Goal: Task Accomplishment & Management: Manage account settings

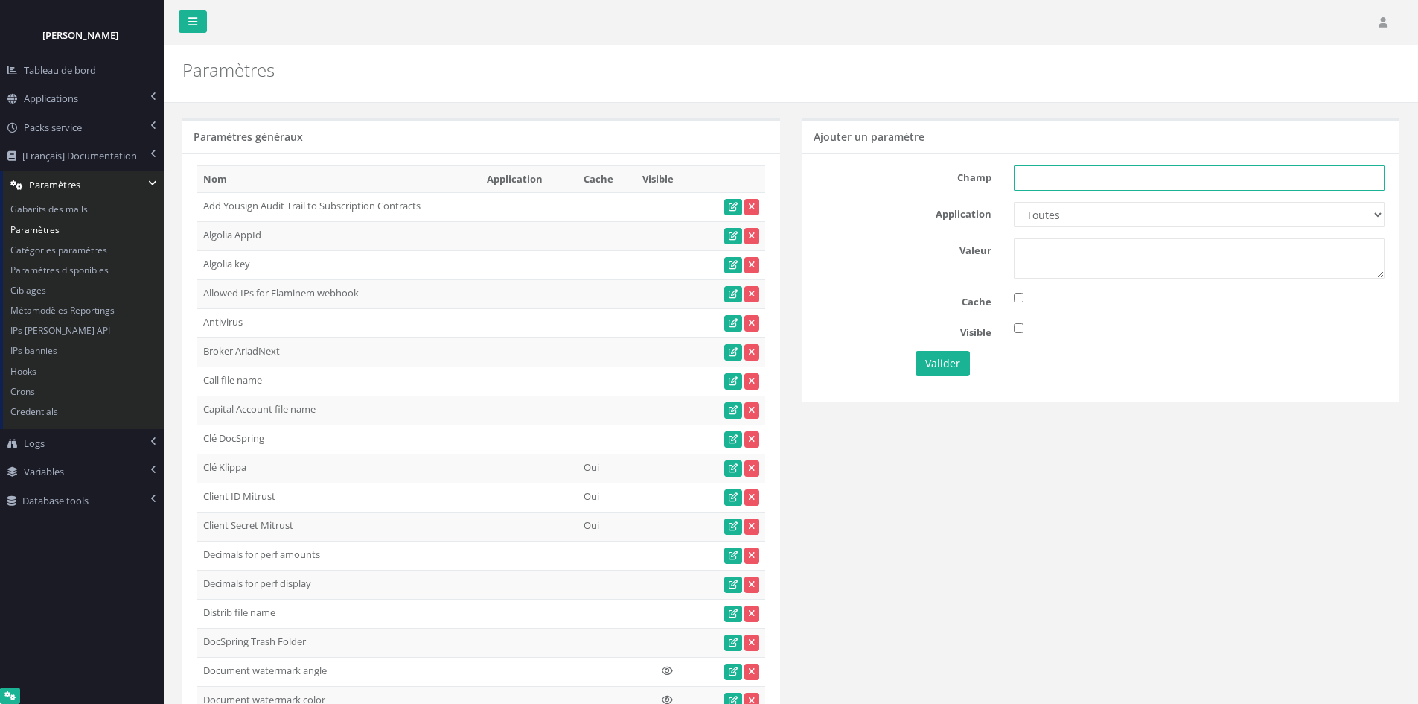
click at [1217, 191] on input "text" at bounding box center [1199, 177] width 371 height 25
paste input "Allow distribution amount by share"
type input "Allow distribution amount by share"
click at [1170, 213] on select "Toutes Eurazeo Eurazeo LPs IH IH TESTS DEMO Partech Demo Seven 2" at bounding box center [1199, 214] width 371 height 25
select select "6"
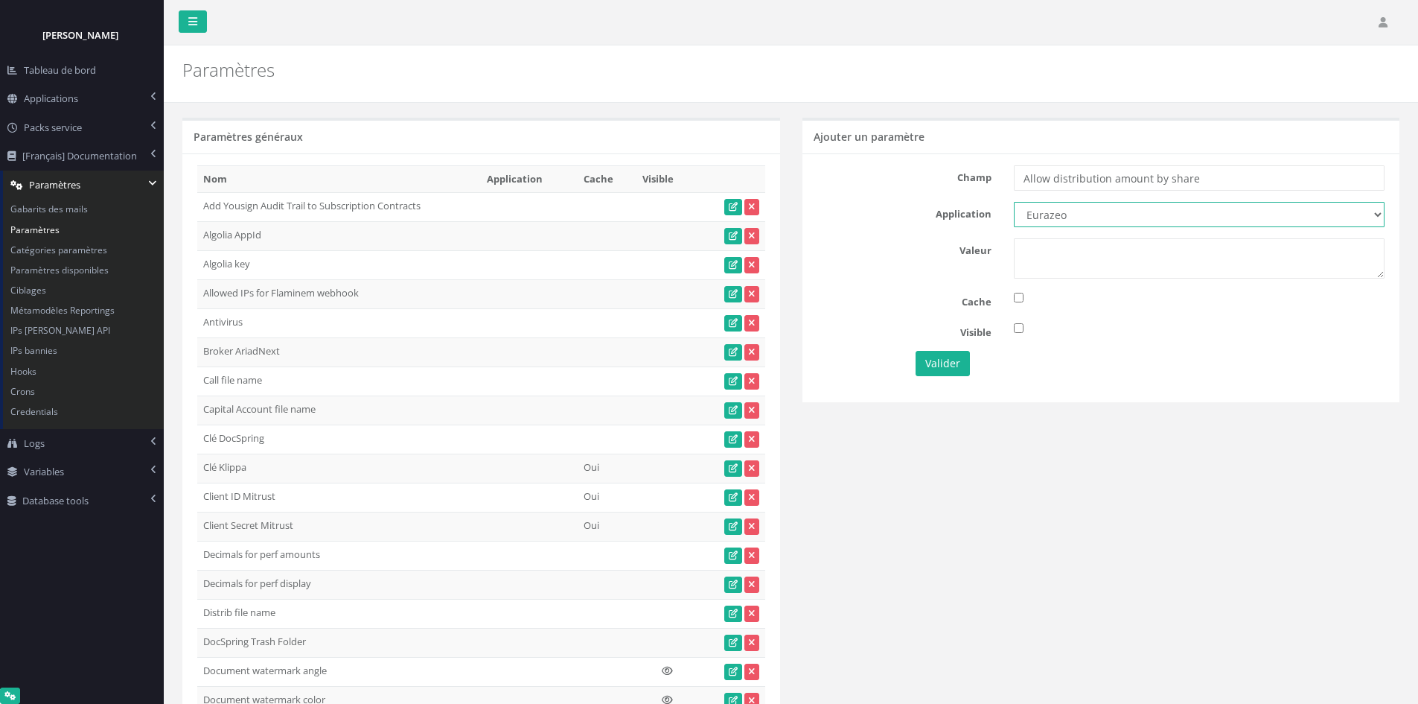
click at [1014, 202] on select "Toutes Eurazeo Eurazeo LPs IH IH TESTS DEMO Partech Demo Seven 2" at bounding box center [1199, 214] width 371 height 25
click at [1056, 255] on textarea at bounding box center [1199, 258] width 371 height 40
type textarea "1"
drag, startPoint x: 1224, startPoint y: 185, endPoint x: 1429, endPoint y: 176, distance: 204.9
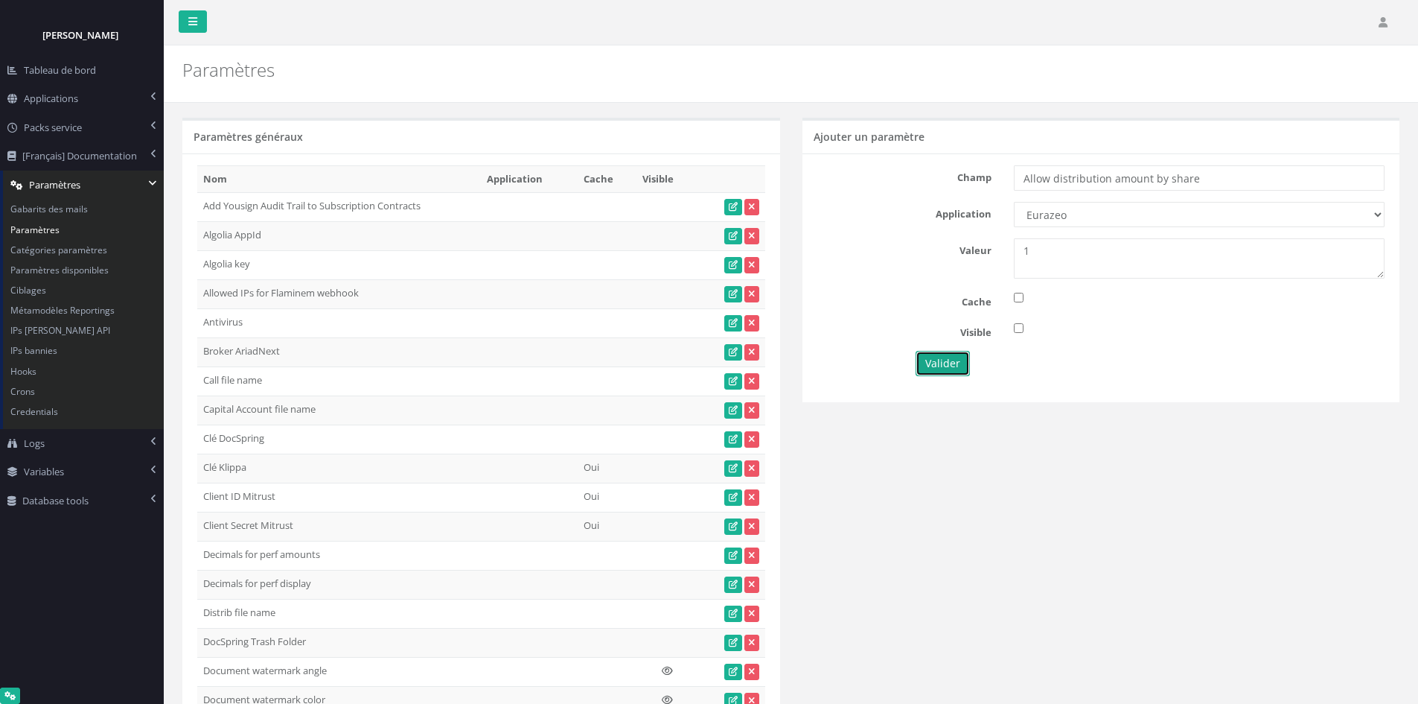
click at [923, 370] on button "Valider" at bounding box center [943, 363] width 54 height 25
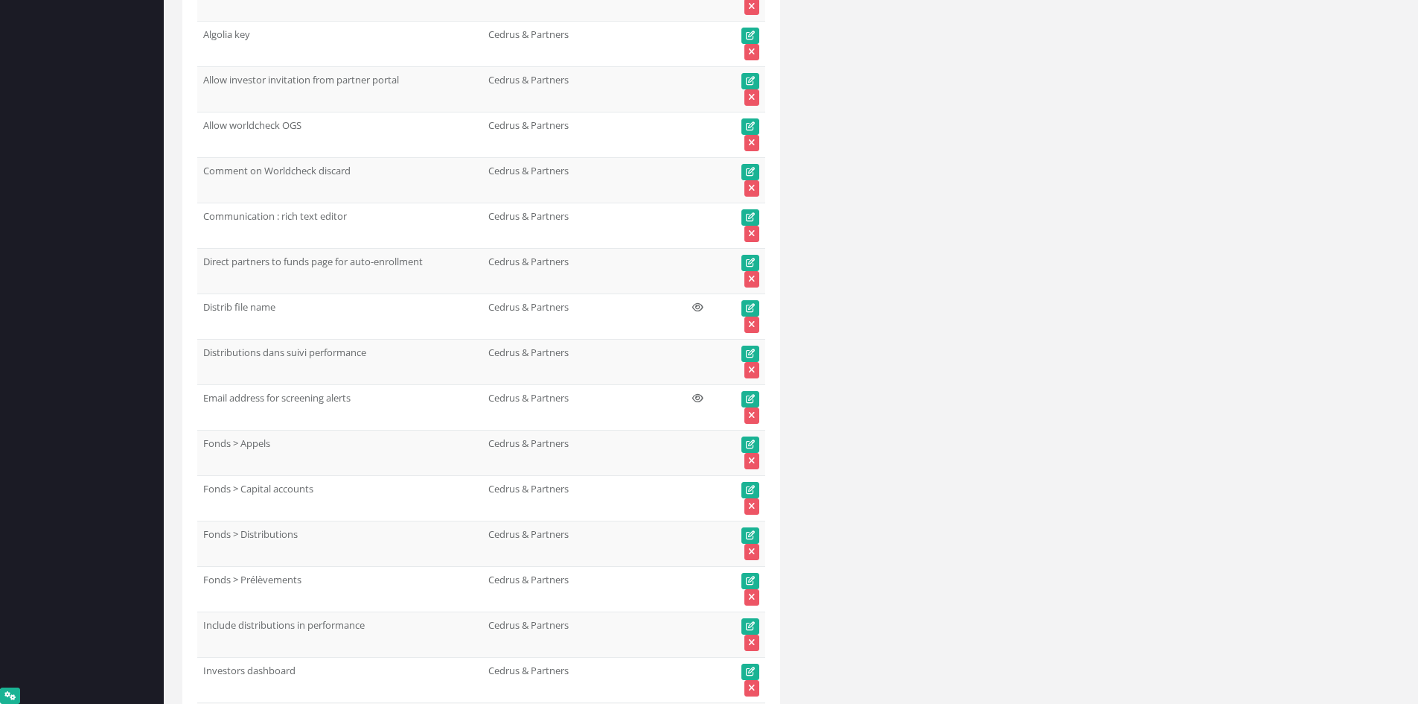
scroll to position [16890, 0]
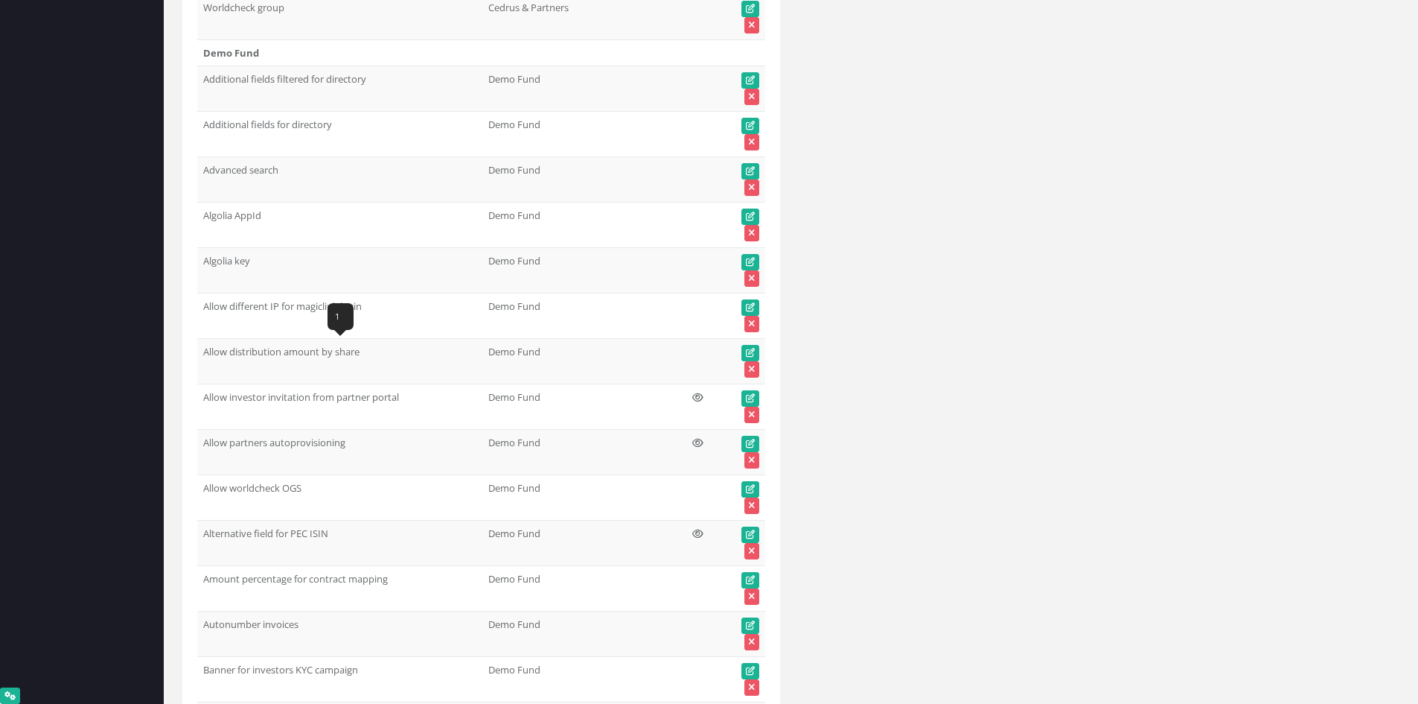
drag, startPoint x: 293, startPoint y: 349, endPoint x: 203, endPoint y: 354, distance: 90.2
click at [203, 354] on td "Allow distribution amount by share" at bounding box center [339, 361] width 285 height 45
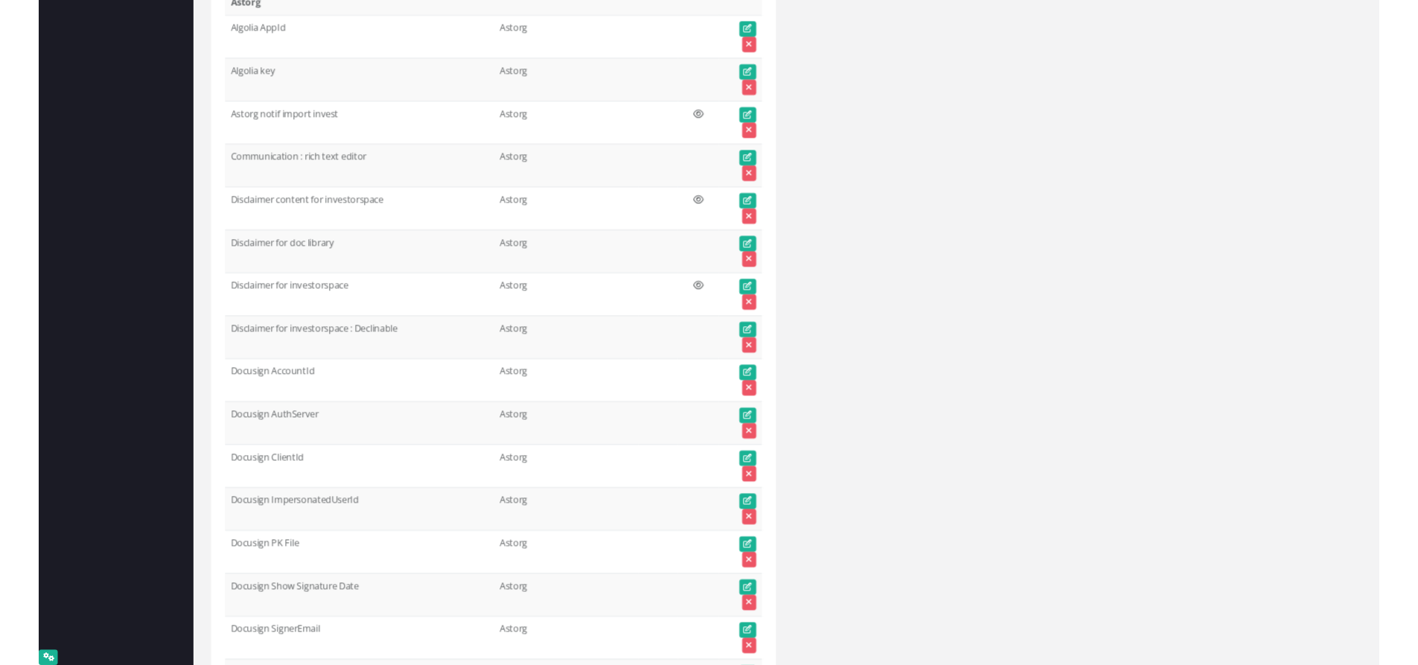
scroll to position [0, 0]
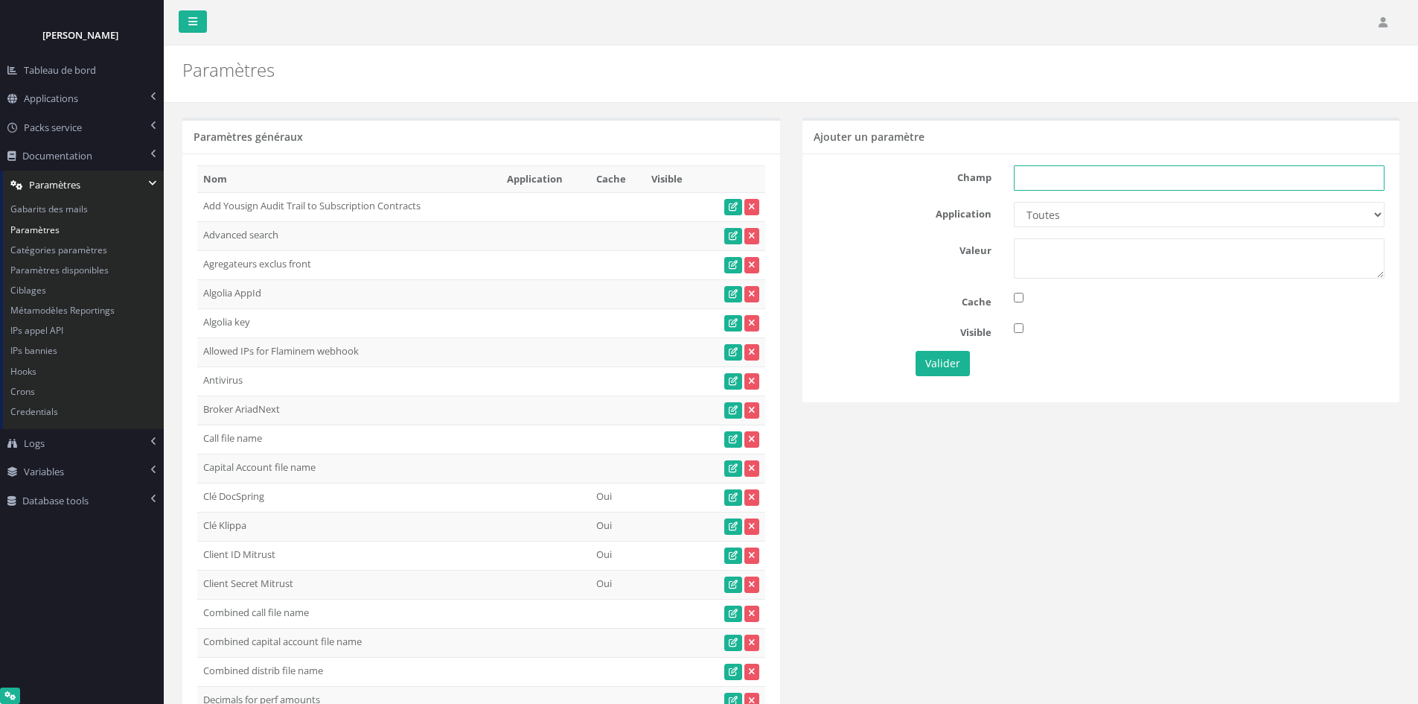
click at [1247, 166] on input "text" at bounding box center [1199, 177] width 371 height 25
paste input "Allow distribution amount by share"
click at [1209, 216] on select "Toutes Aloe Private Equity Alpin Capital API Access to My DB API demo Astorg As…" at bounding box center [1199, 214] width 371 height 25
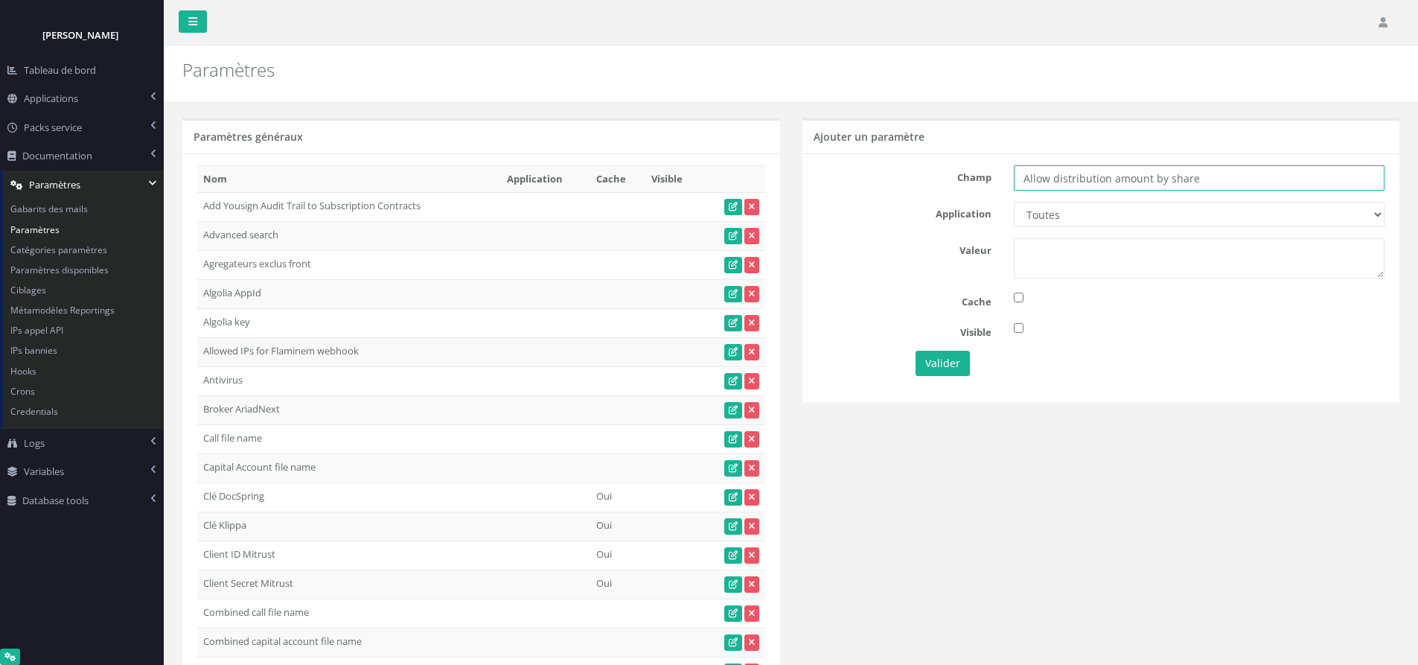
click at [1211, 181] on input "Allow distribution amount by share" at bounding box center [1199, 177] width 371 height 25
click at [1094, 344] on div "Champ Allow distribution amount by share Application Toutes Aloe Private Equity…" at bounding box center [1102, 277] width 598 height 248
click at [1141, 181] on input "Allow distribution amount by share" at bounding box center [1199, 177] width 371 height 25
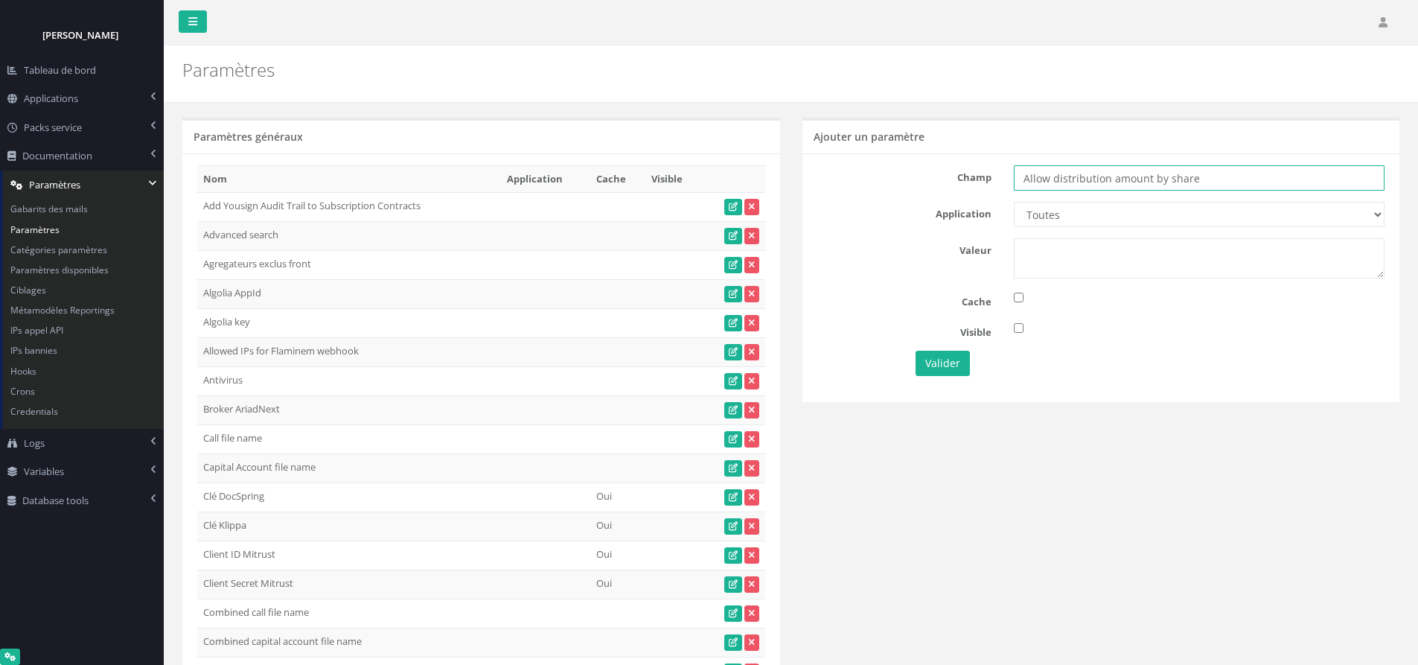
paste input "Distributions dans suivi performanc"
type input "Distributions dans suivi performance"
click at [1176, 207] on select "Toutes Aloe Private Equity Alpin Capital API Access to My DB API demo Astorg As…" at bounding box center [1199, 214] width 371 height 25
select select "6"
click at [1014, 202] on select "Toutes Aloe Private Equity Alpin Capital API Access to My DB API demo Astorg As…" at bounding box center [1199, 214] width 371 height 25
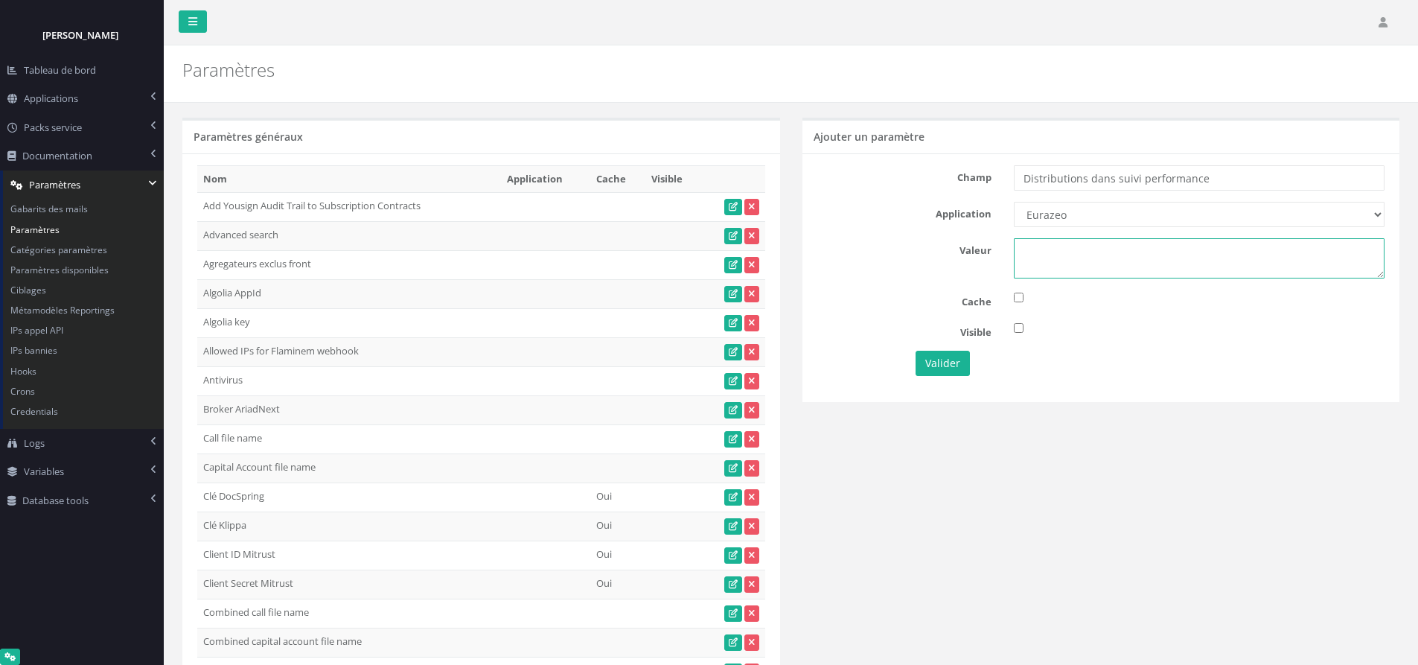
click at [1105, 275] on textarea at bounding box center [1199, 258] width 371 height 40
type textarea "1"
click at [958, 373] on button "Valider" at bounding box center [943, 363] width 54 height 25
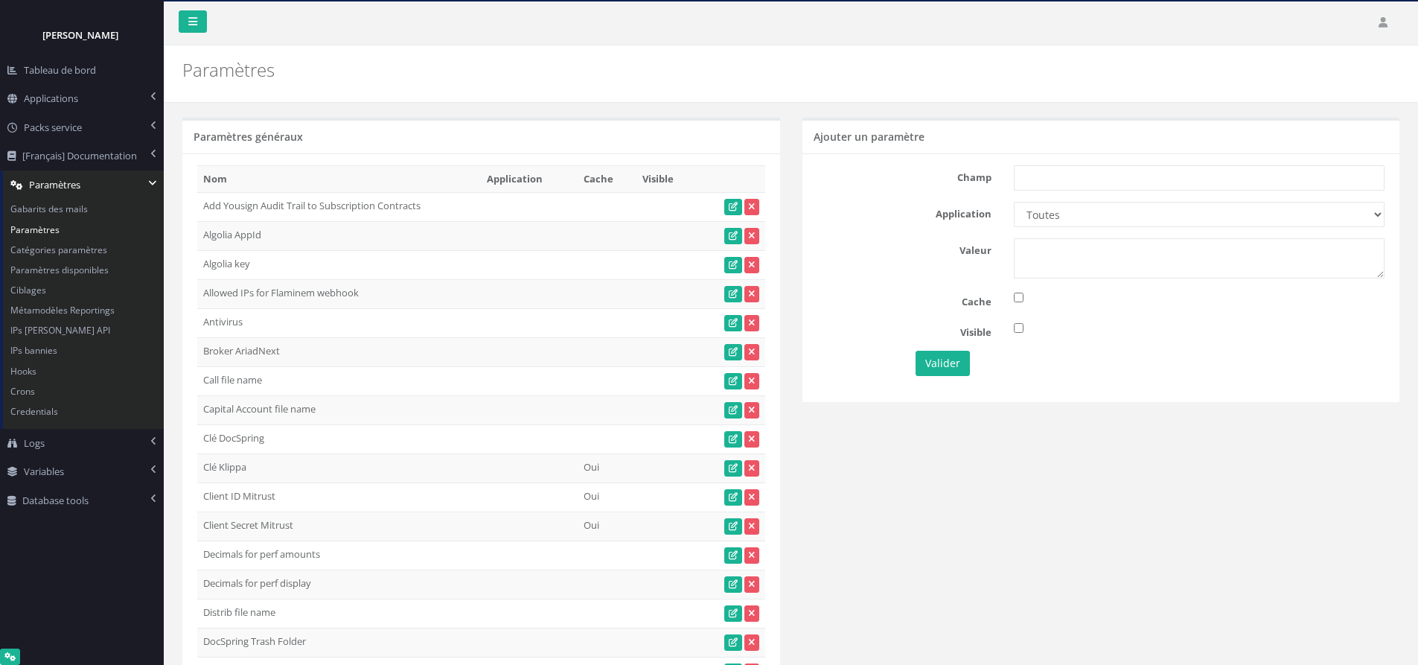
click at [914, 48] on div at bounding box center [1102, 56] width 598 height 22
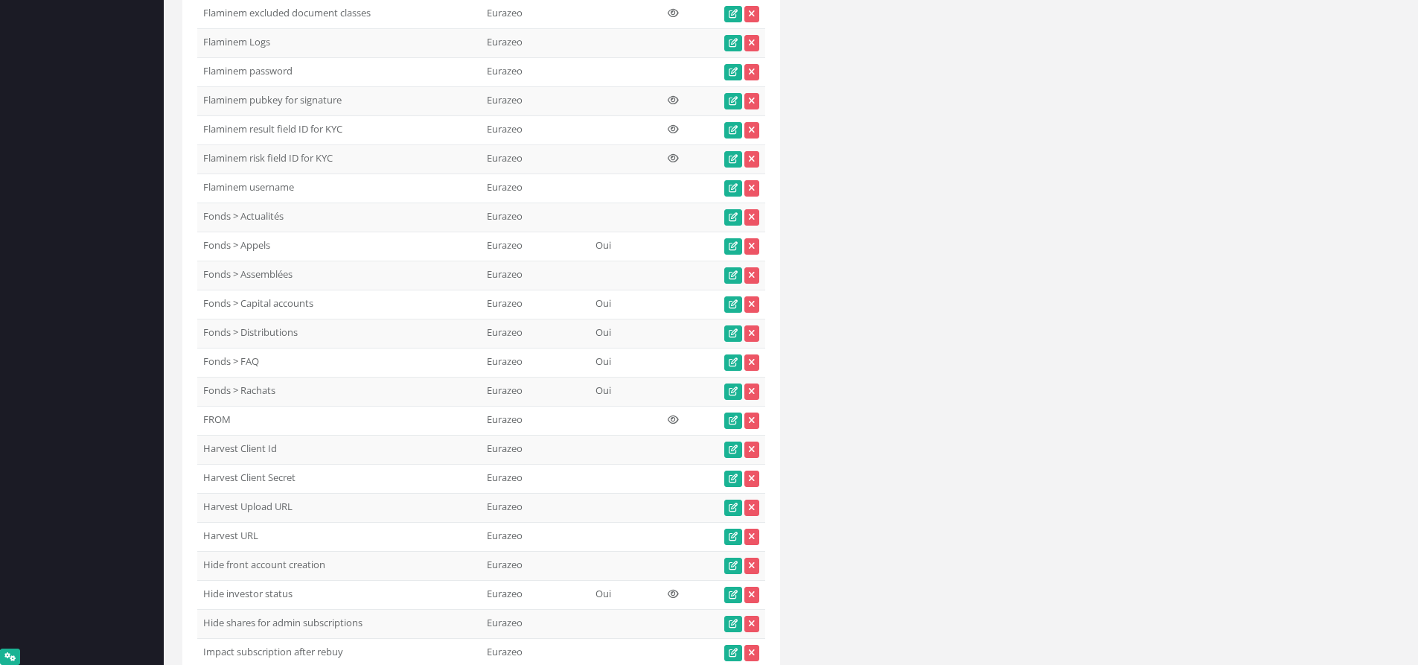
scroll to position [10046, 0]
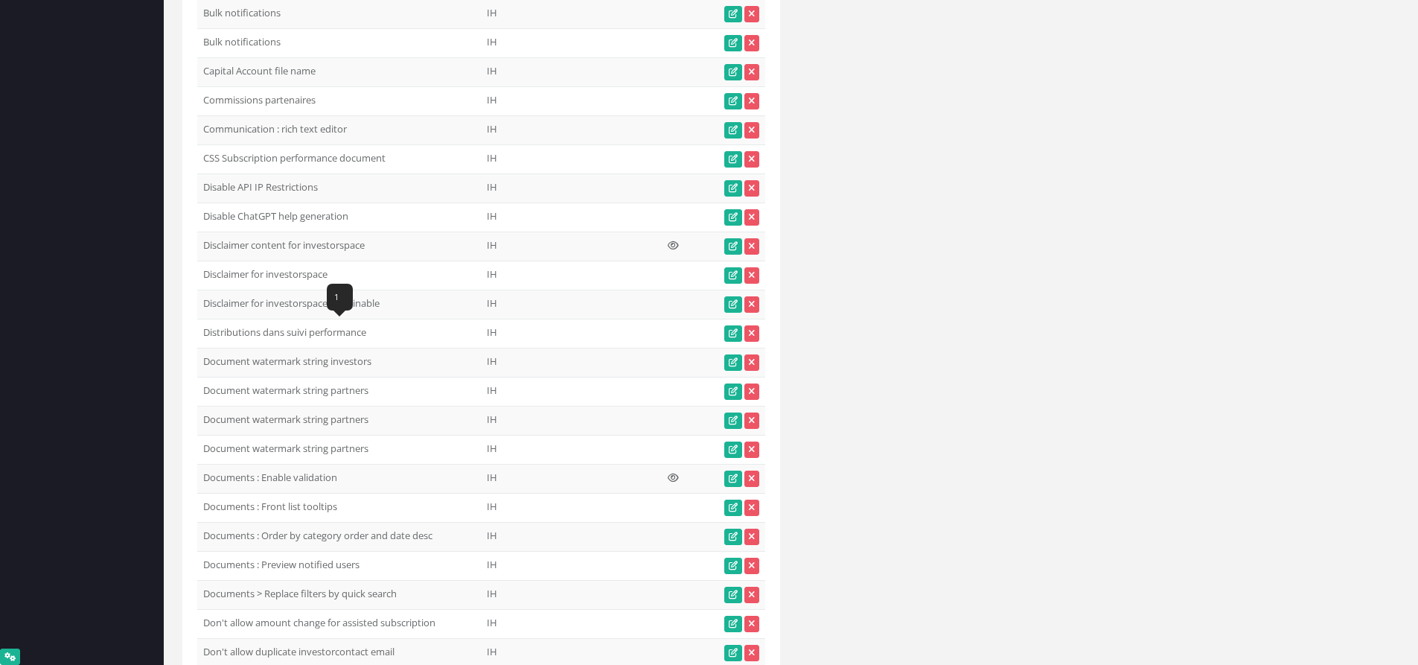
drag, startPoint x: 370, startPoint y: 331, endPoint x: 202, endPoint y: 340, distance: 168.5
click at [202, 340] on td "Distributions dans suivi performance" at bounding box center [339, 333] width 284 height 29
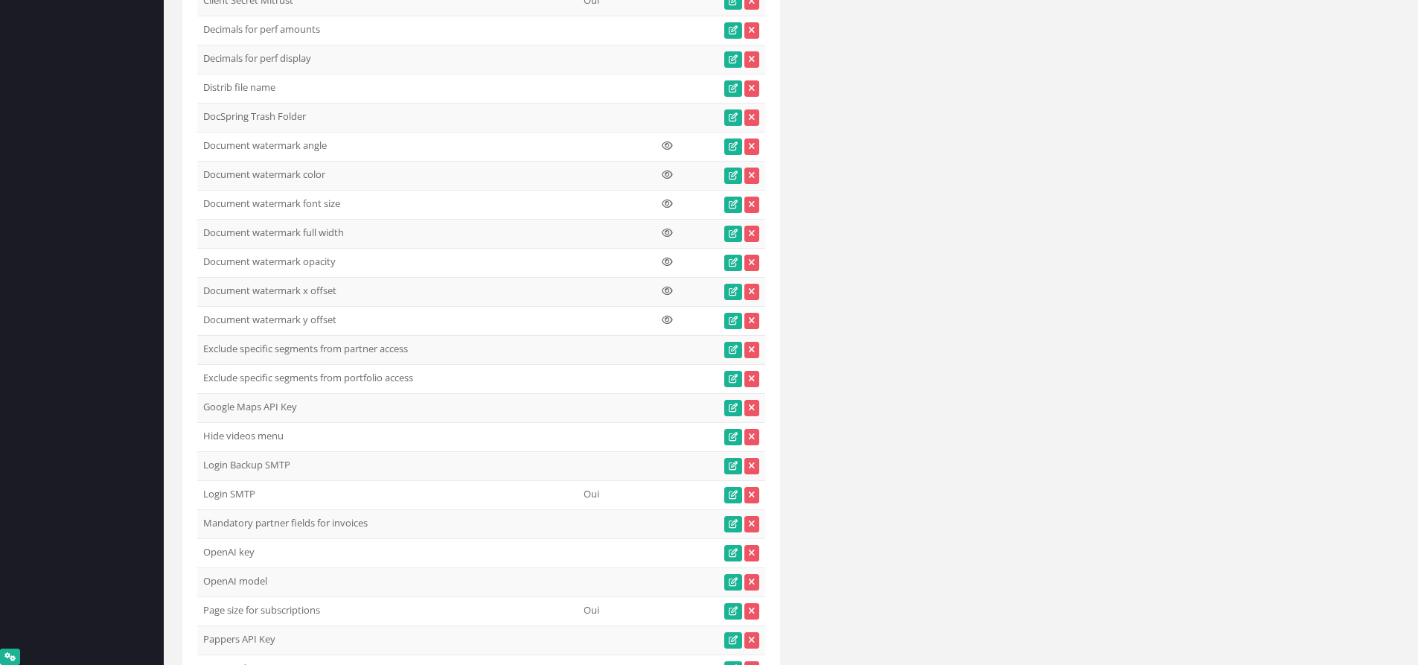
scroll to position [63, 0]
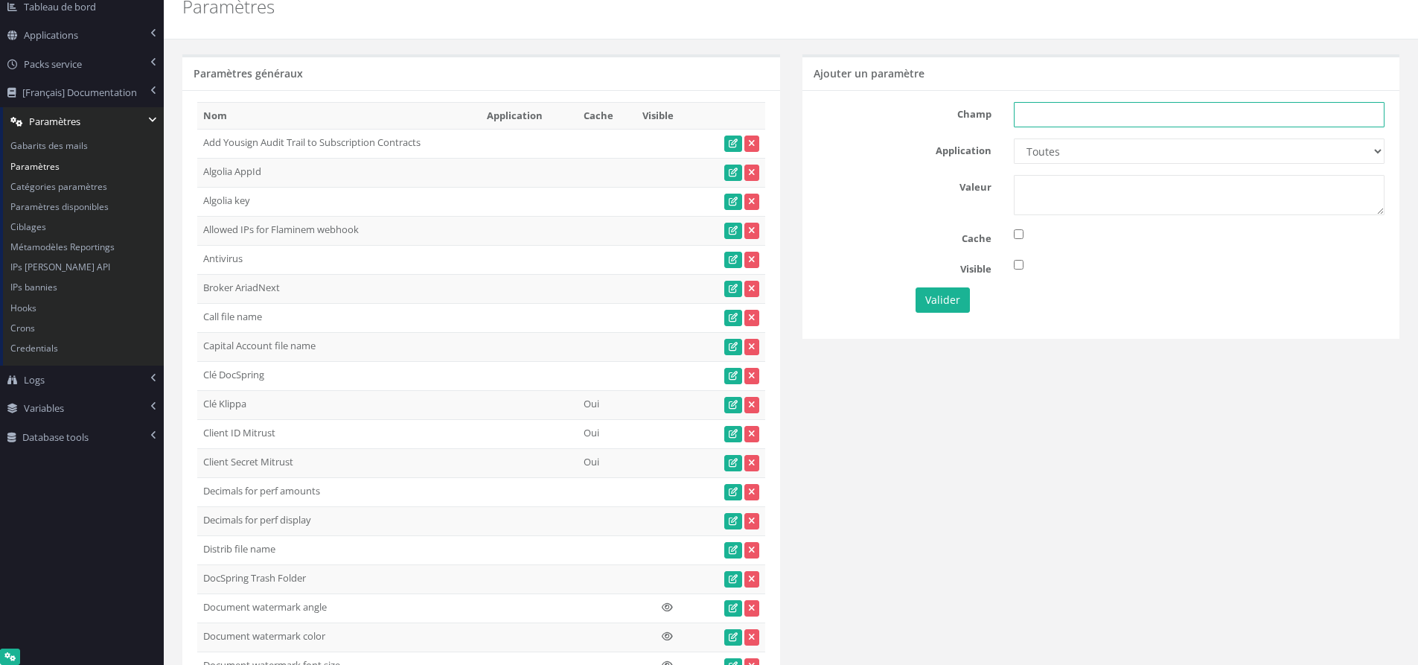
click at [1206, 127] on input "text" at bounding box center [1199, 114] width 371 height 25
paste input "Distributions dans suivi performance"
type input "Distributions dans suivi performance"
click at [1183, 147] on select "Toutes Eurazeo Eurazeo LPs IH IH TESTS DEMO Partech Demo Seven 2" at bounding box center [1199, 150] width 371 height 25
select select "6"
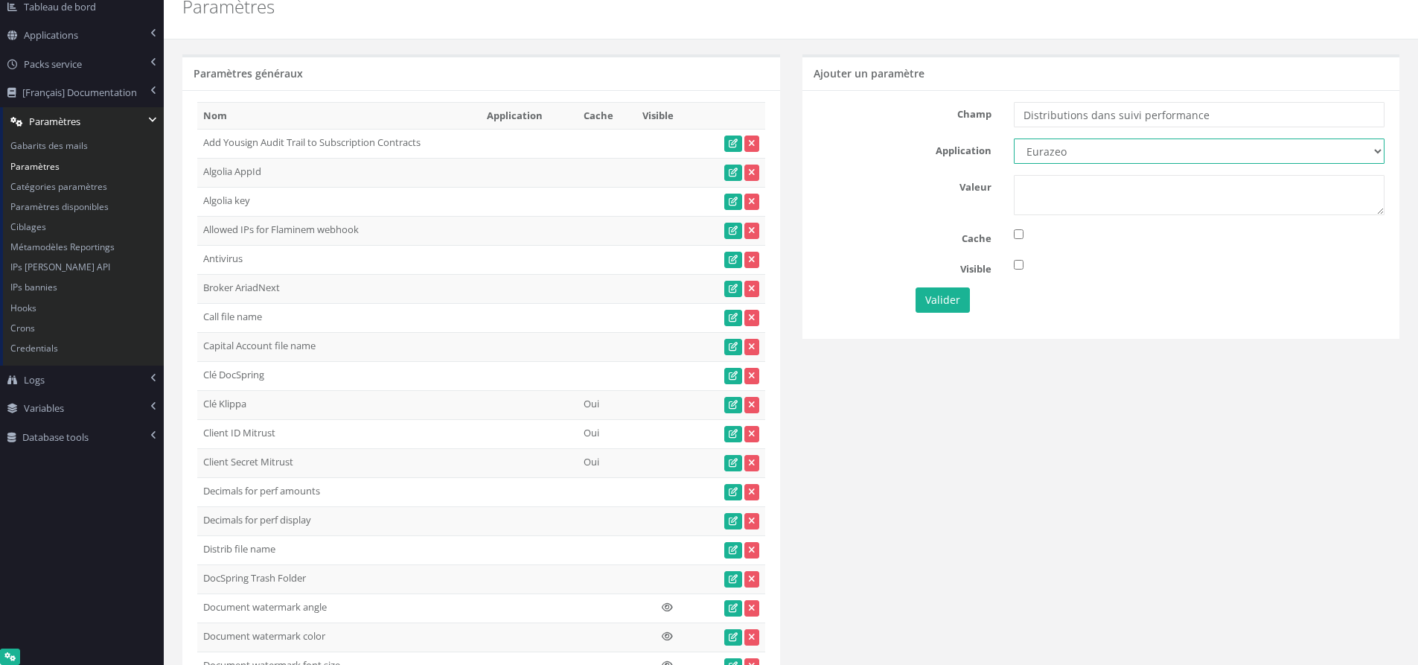
click at [1014, 138] on select "Toutes Eurazeo Eurazeo LPs IH IH TESTS DEMO Partech Demo Seven 2" at bounding box center [1199, 150] width 371 height 25
click at [1095, 197] on textarea at bounding box center [1199, 195] width 371 height 40
type textarea "1"
click at [1164, 130] on div "Champ Distributions dans suivi performance Application Toutes Eurazeo Eurazeo L…" at bounding box center [1102, 214] width 598 height 248
drag, startPoint x: 1151, startPoint y: 117, endPoint x: 906, endPoint y: 121, distance: 245.0
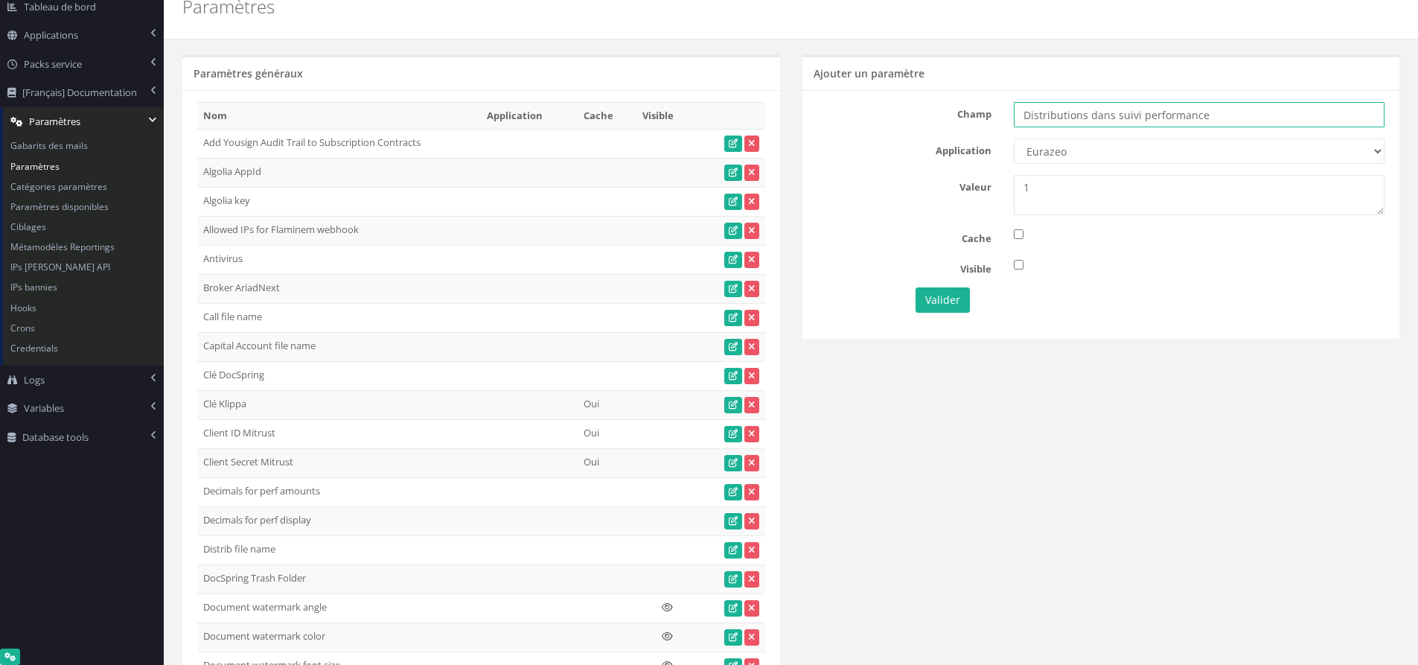
click at [906, 121] on div "Champ Distributions dans suivi performance" at bounding box center [1101, 114] width 590 height 25
click at [943, 296] on button "Valider" at bounding box center [943, 299] width 54 height 25
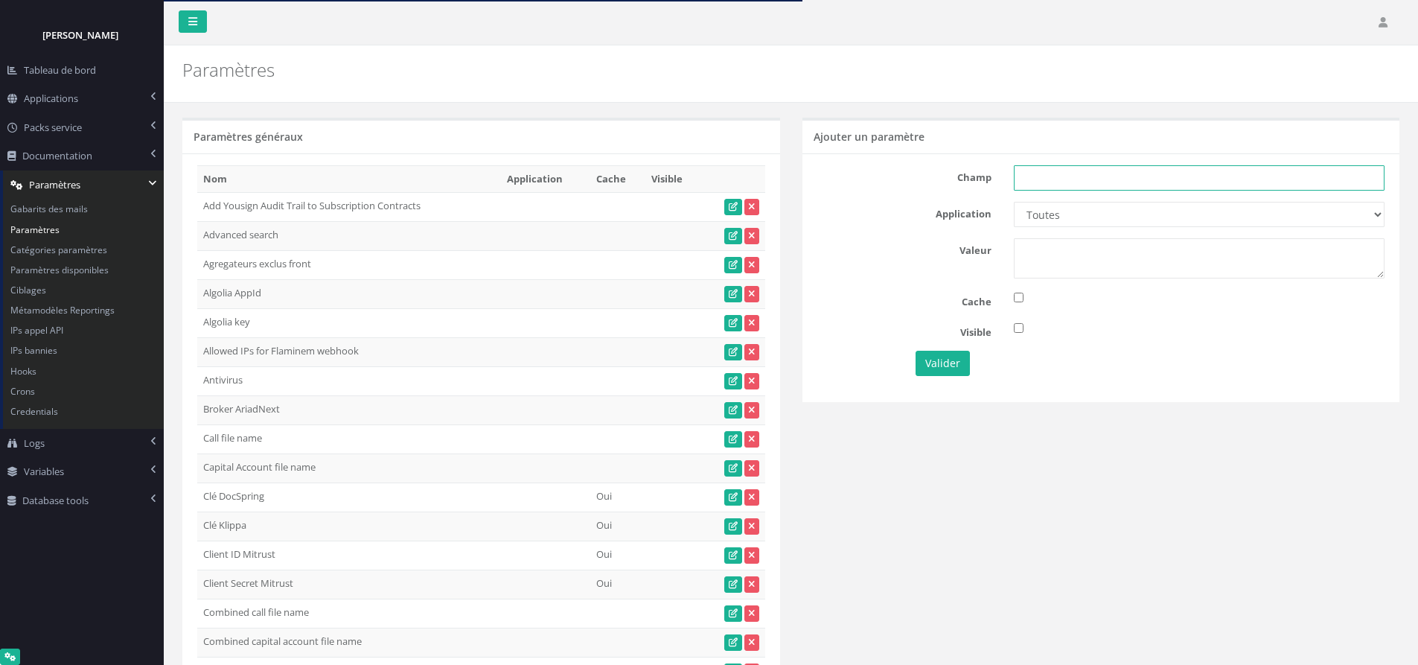
click at [1182, 179] on input "text" at bounding box center [1199, 177] width 371 height 25
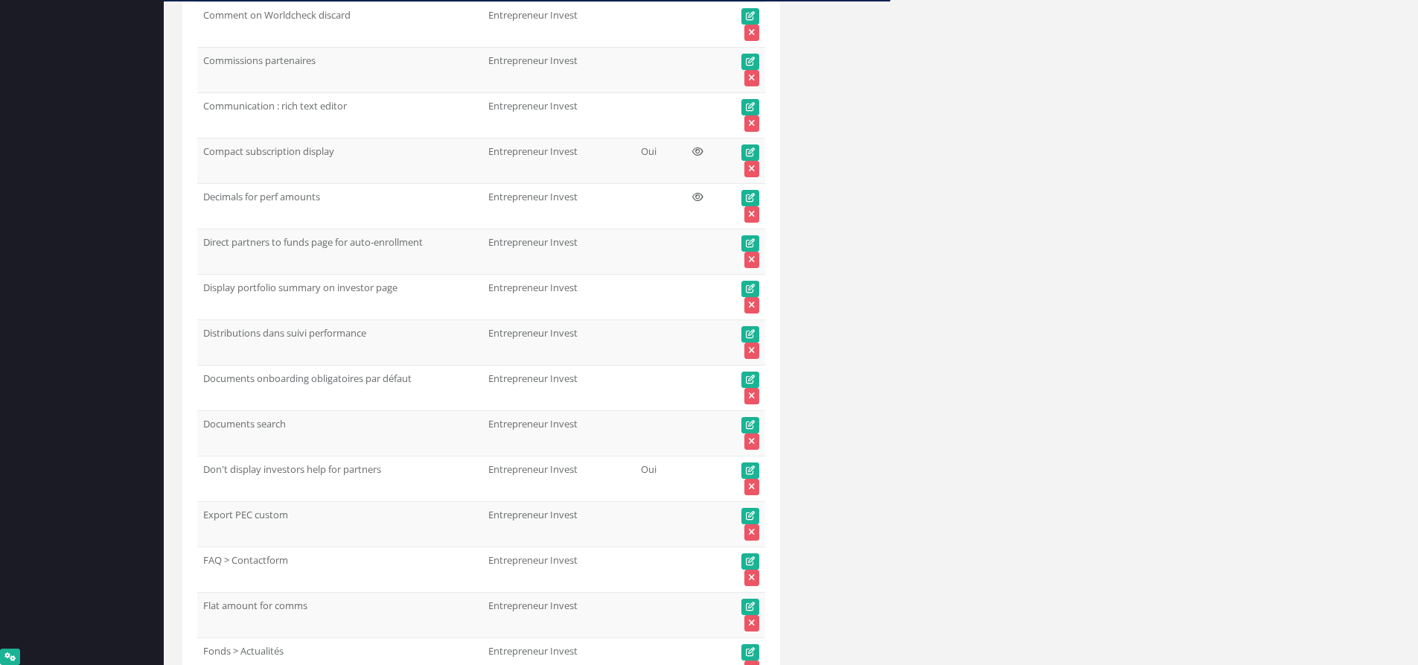
scroll to position [32283, 0]
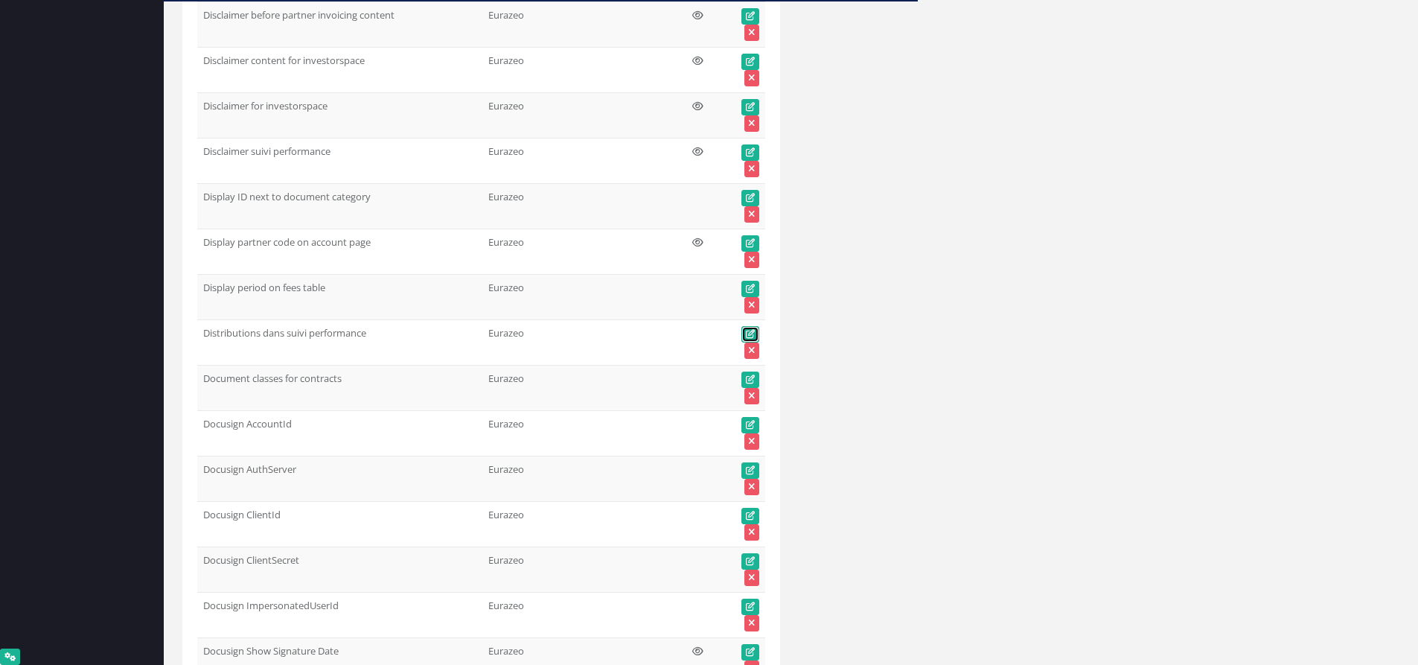
click at [753, 335] on icon at bounding box center [750, 334] width 9 height 9
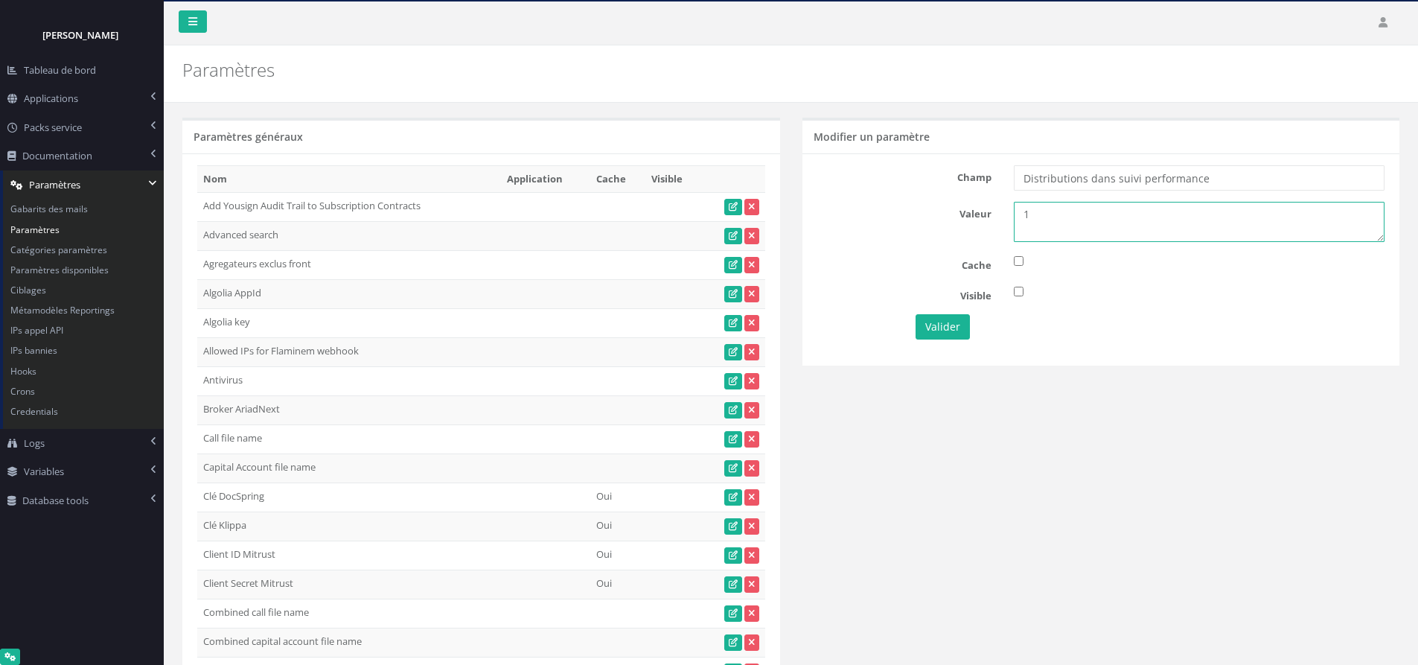
click at [996, 219] on div "Valeur 1" at bounding box center [1101, 222] width 590 height 40
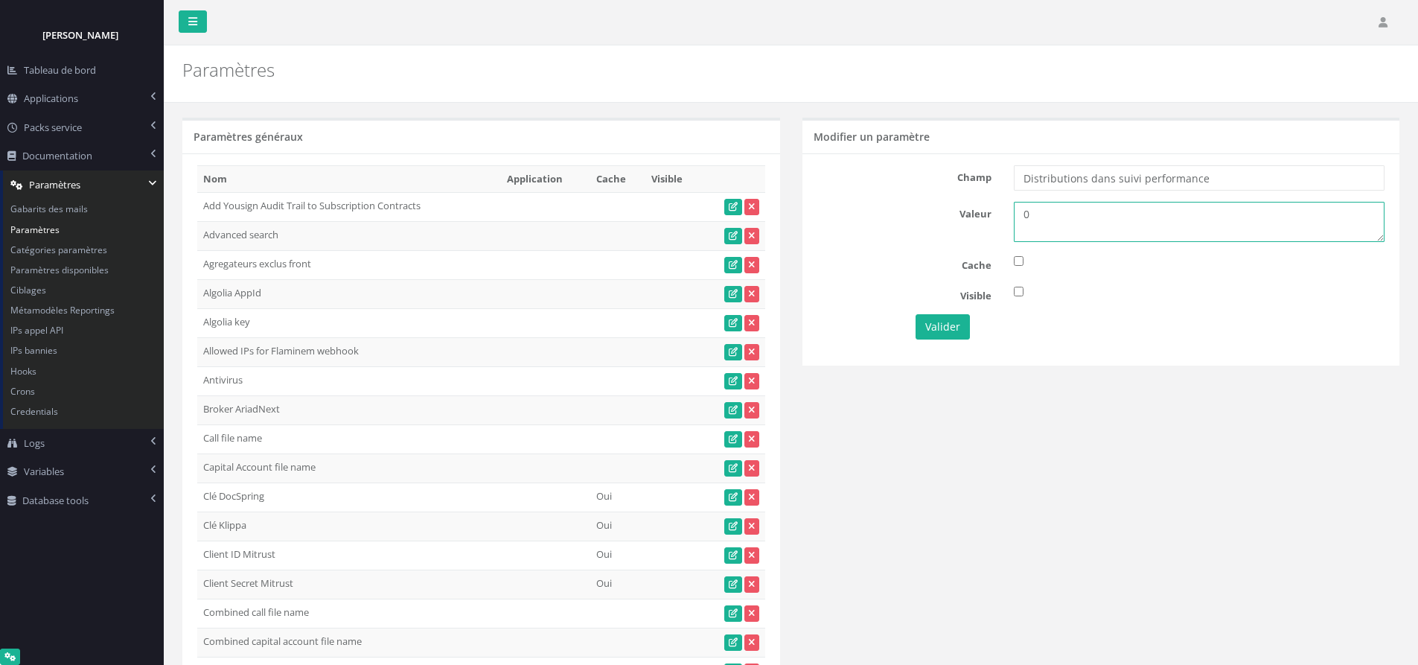
type textarea "0"
click at [956, 336] on button "Valider" at bounding box center [943, 326] width 54 height 25
